Goal: Information Seeking & Learning: Find specific fact

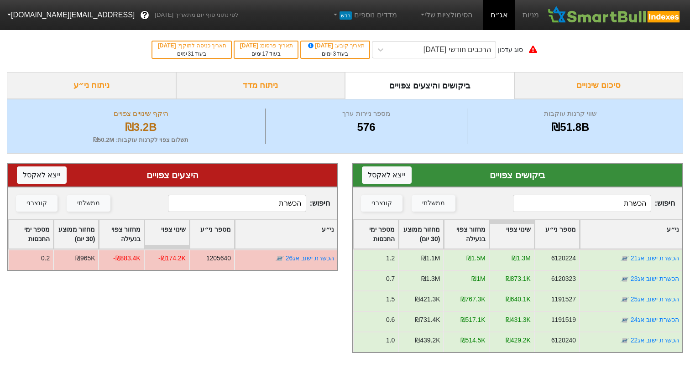
drag, startPoint x: 608, startPoint y: 205, endPoint x: 690, endPoint y: 199, distance: 81.5
click at [690, 200] on div "ביקושים צפויים ייצא ל אקסל חיפוש : הכשרת ממשלתי קונצרני ני״ע מספר ני״ע שינוי צפ…" at bounding box center [517, 258] width 345 height 209
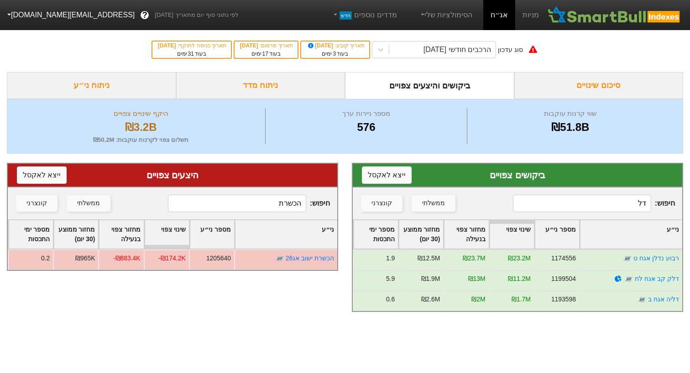
type input "דל"
drag, startPoint x: 275, startPoint y: 200, endPoint x: 356, endPoint y: 205, distance: 80.9
click at [354, 205] on div "ביקושים צפויים ייצא ל אקסל חיפוש : דל ממשלתי קונצרני ני״ע מספר ני״ע שינוי צפוי …" at bounding box center [345, 238] width 690 height 168
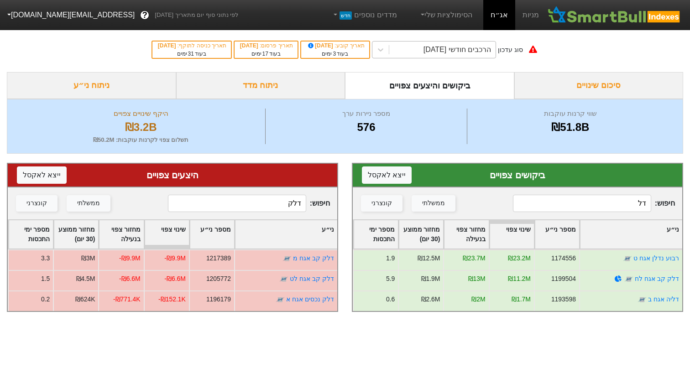
type input "דלק"
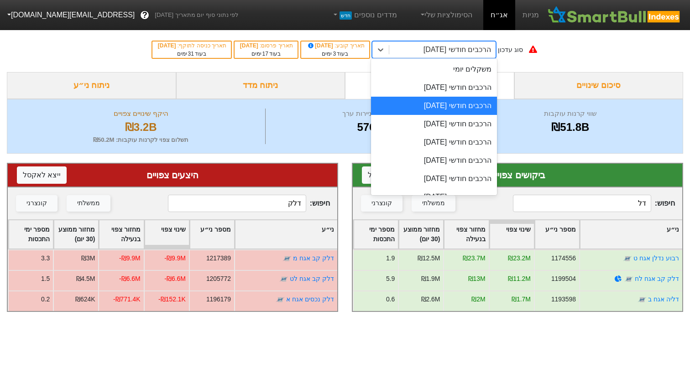
click at [445, 47] on div "הרכבים חודשי [DATE]" at bounding box center [458, 49] width 68 height 11
click at [434, 94] on div "הרכבים חודשי [DATE]" at bounding box center [434, 88] width 126 height 18
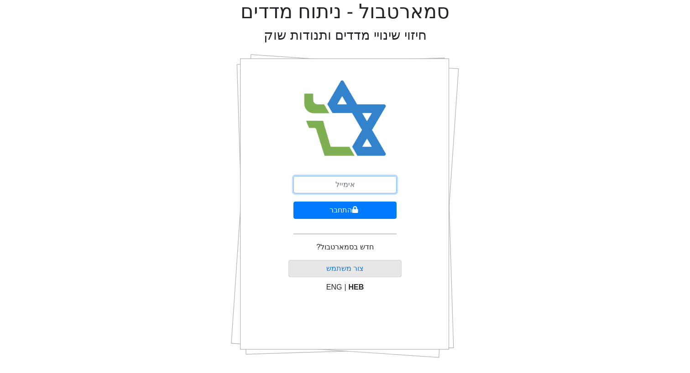
click at [346, 180] on input "email" at bounding box center [345, 184] width 103 height 17
